Goal: Task Accomplishment & Management: Use online tool/utility

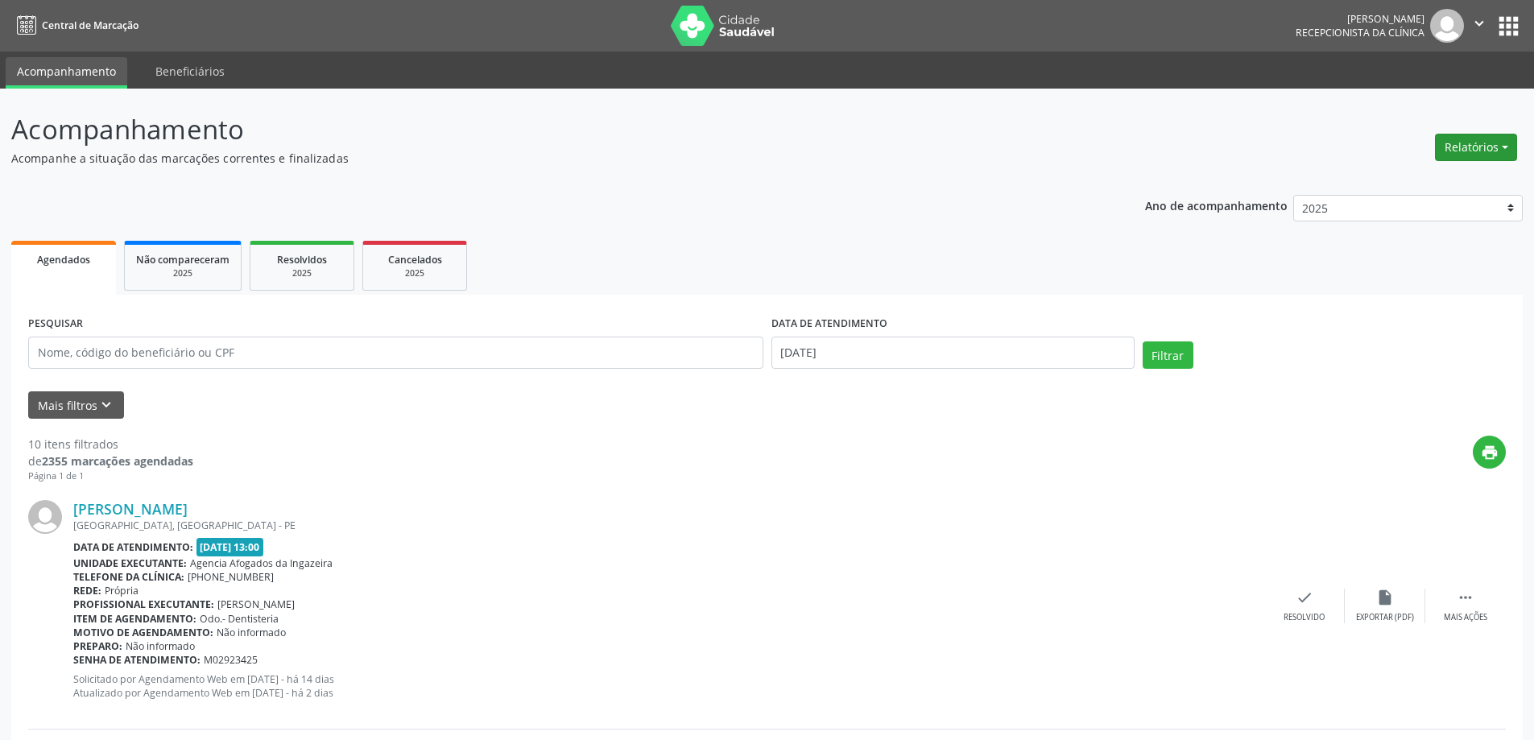
click at [1494, 143] on button "Relatórios" at bounding box center [1476, 147] width 82 height 27
click at [1381, 189] on link "Agendamentos" at bounding box center [1431, 182] width 173 height 23
select select "8"
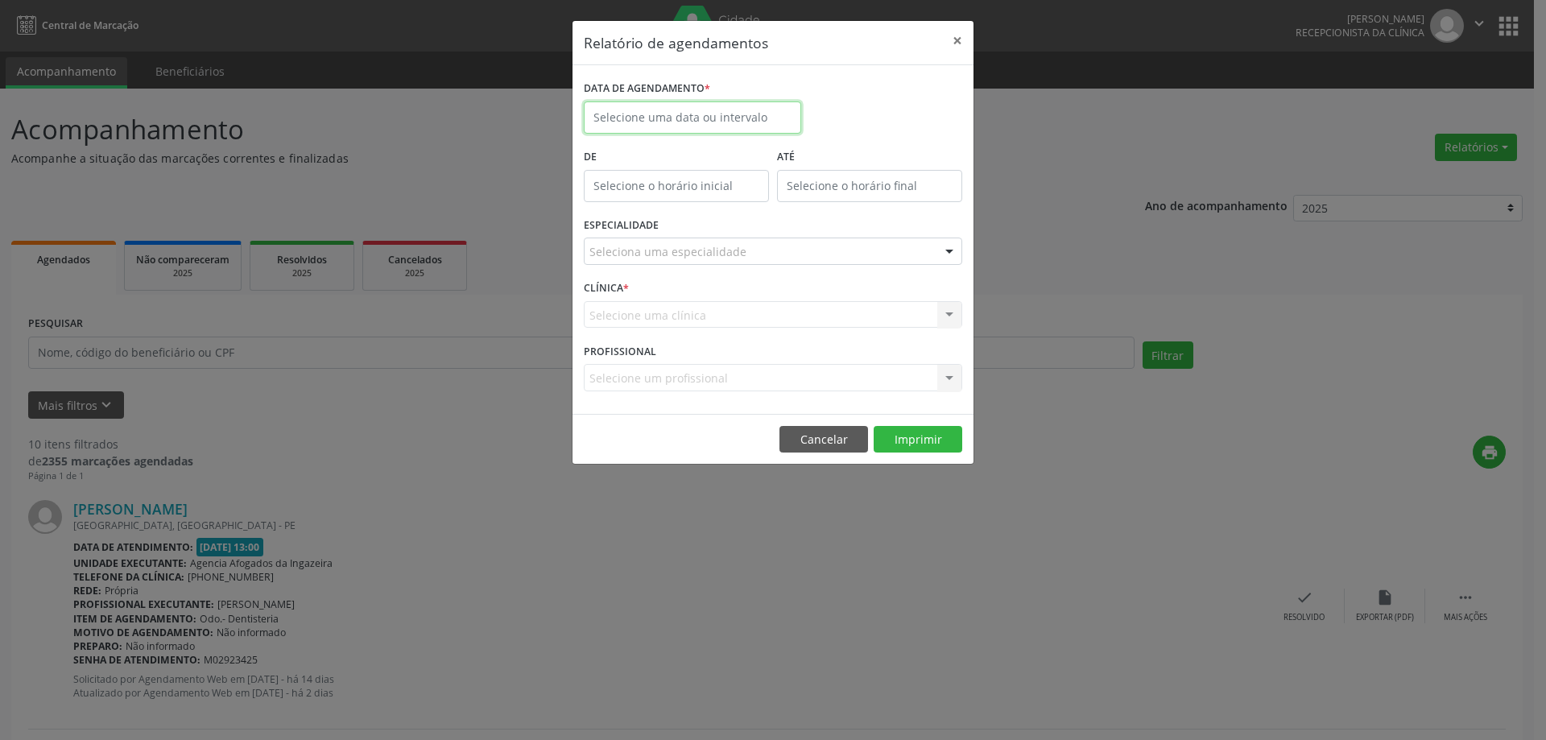
click at [643, 106] on input "text" at bounding box center [692, 117] width 217 height 32
click at [641, 117] on input "text" at bounding box center [692, 117] width 217 height 32
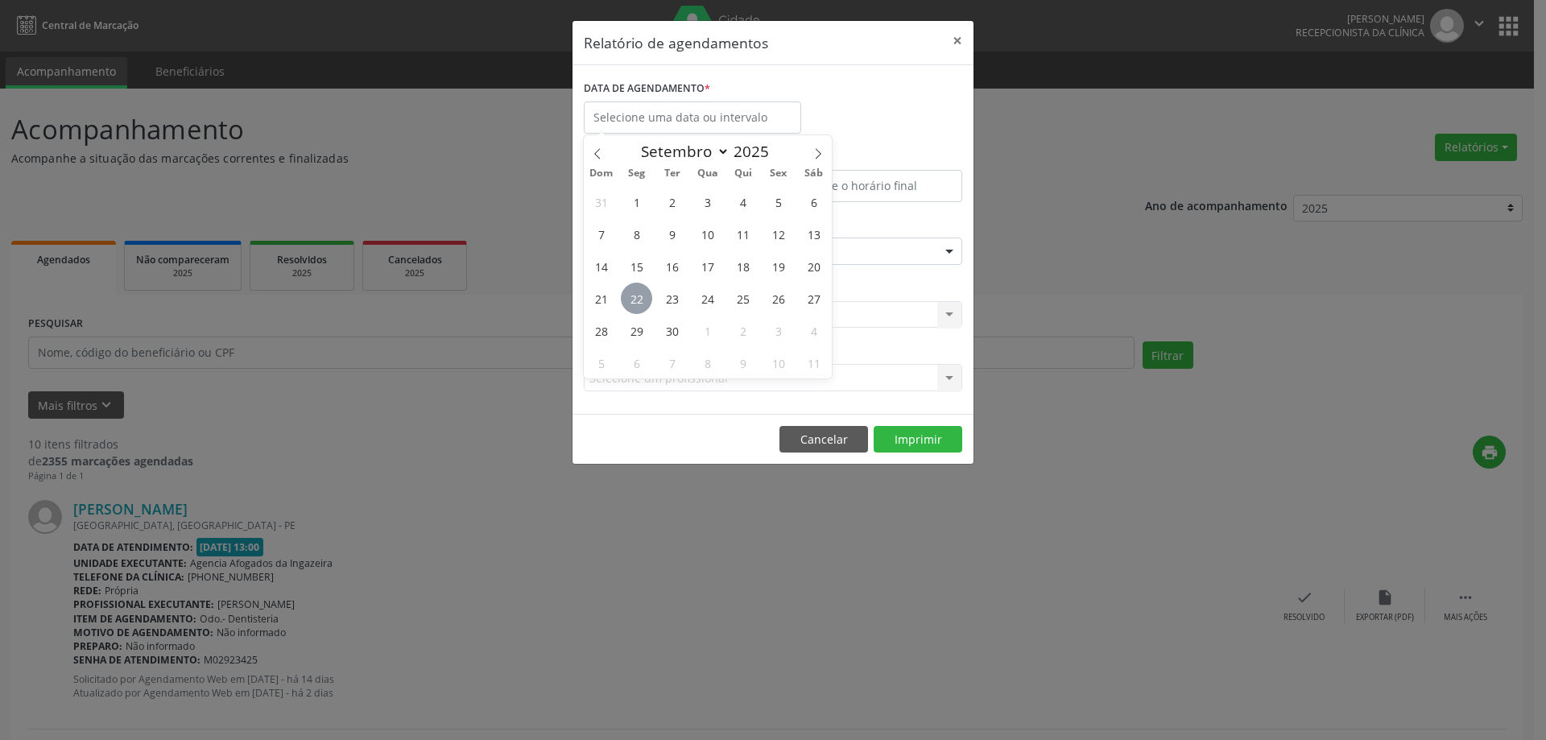
click at [633, 309] on span "22" at bounding box center [636, 298] width 31 height 31
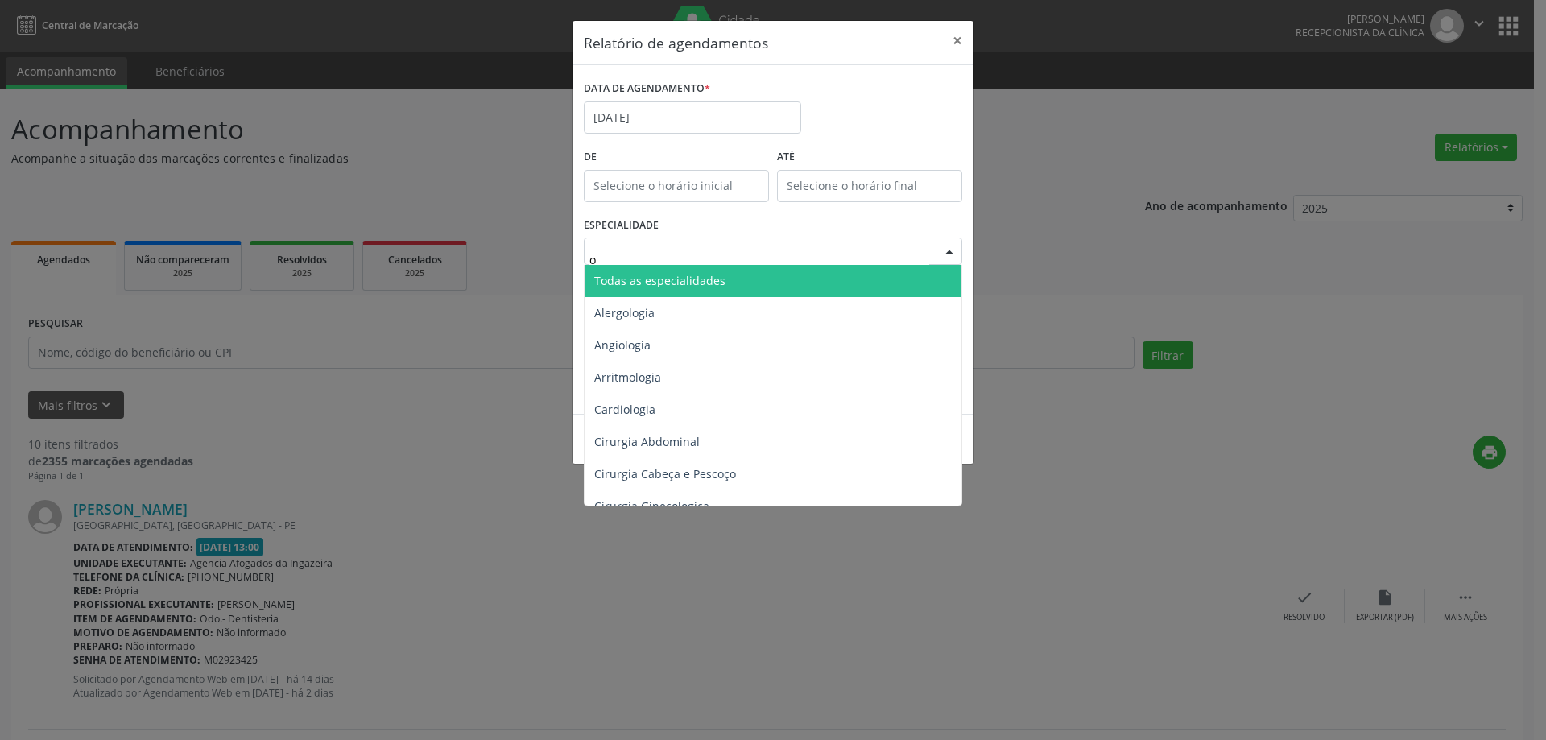
type input "od"
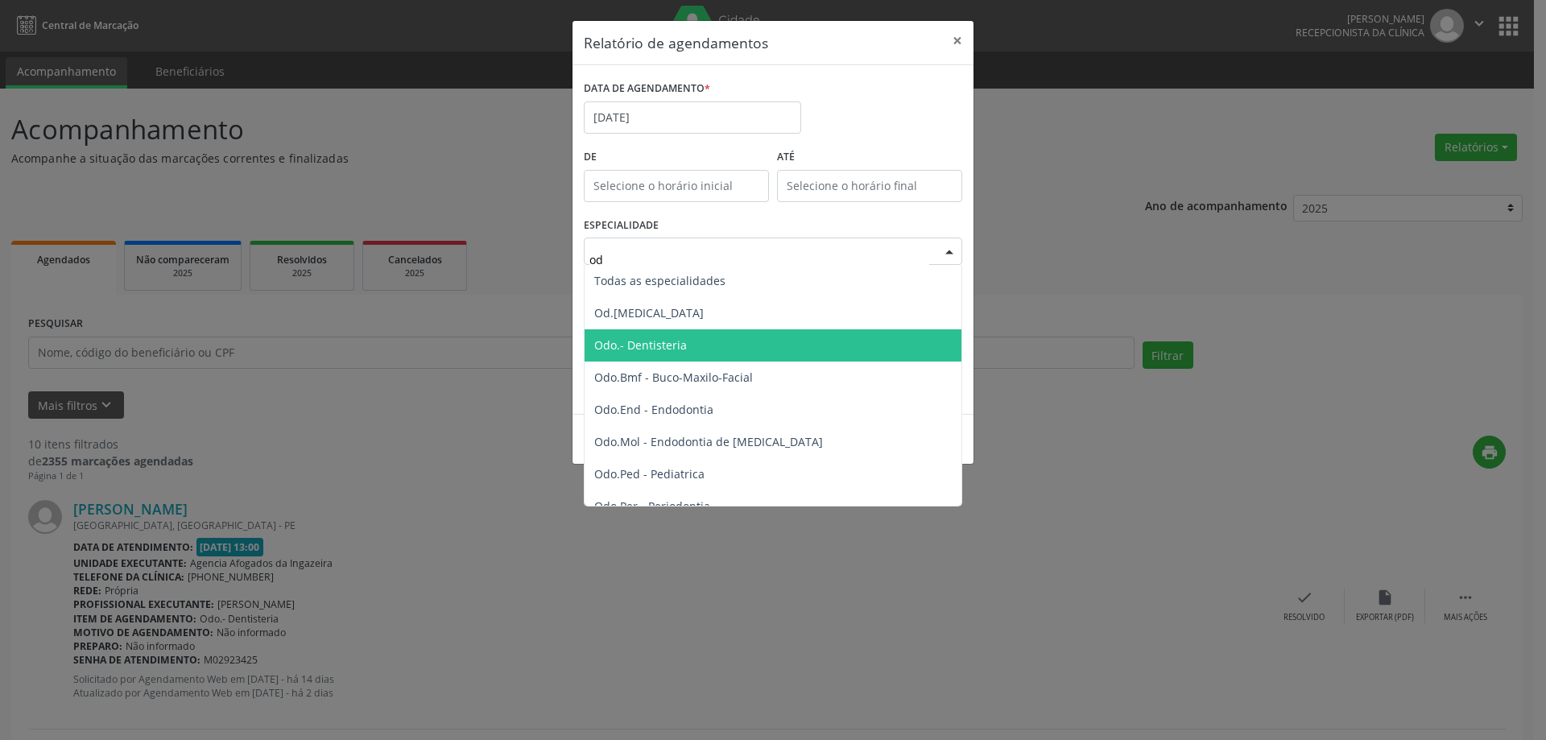
click at [648, 350] on span "Odo.- Dentisteria" at bounding box center [640, 344] width 93 height 15
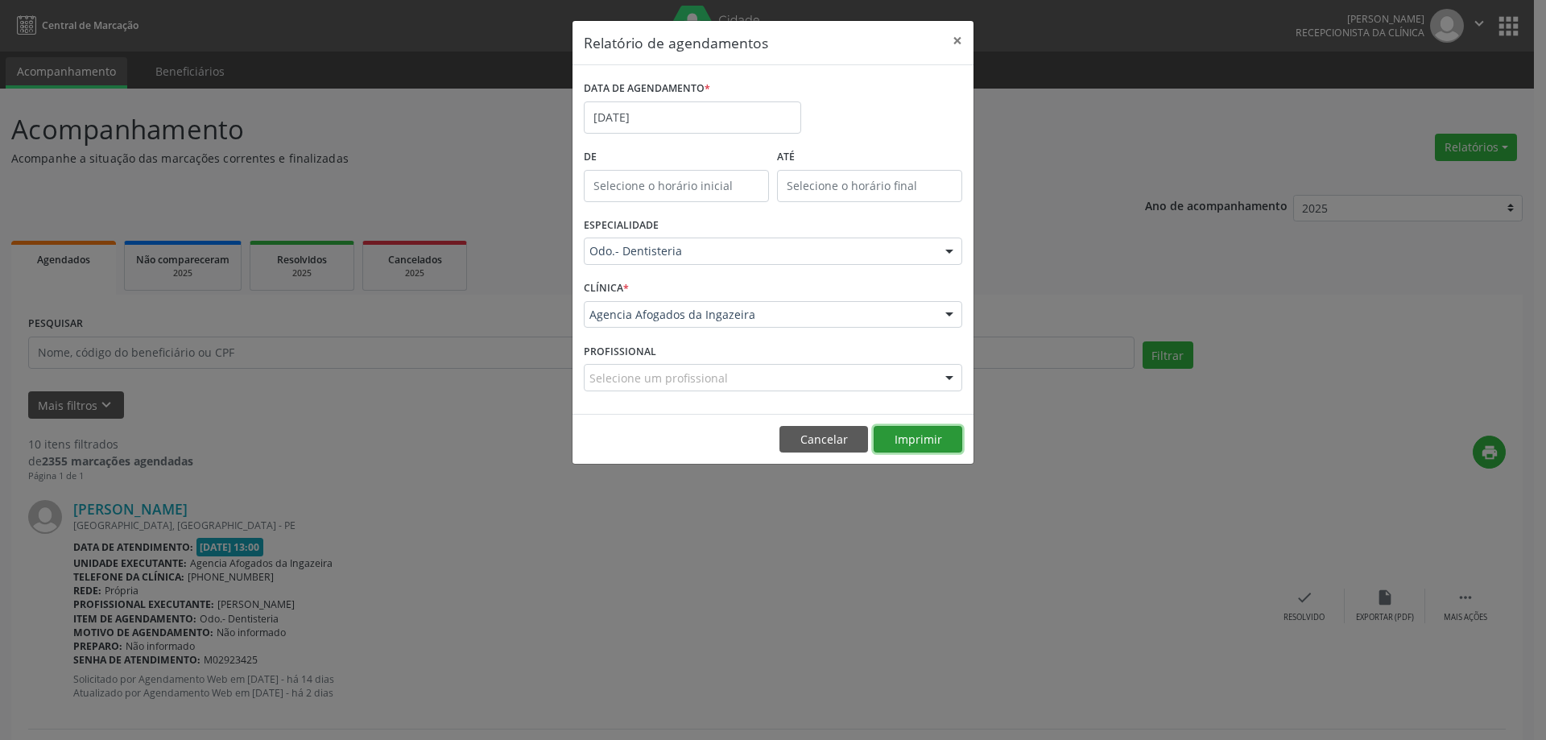
click at [922, 447] on button "Imprimir" at bounding box center [918, 439] width 89 height 27
